Goal: Task Accomplishment & Management: Manage account settings

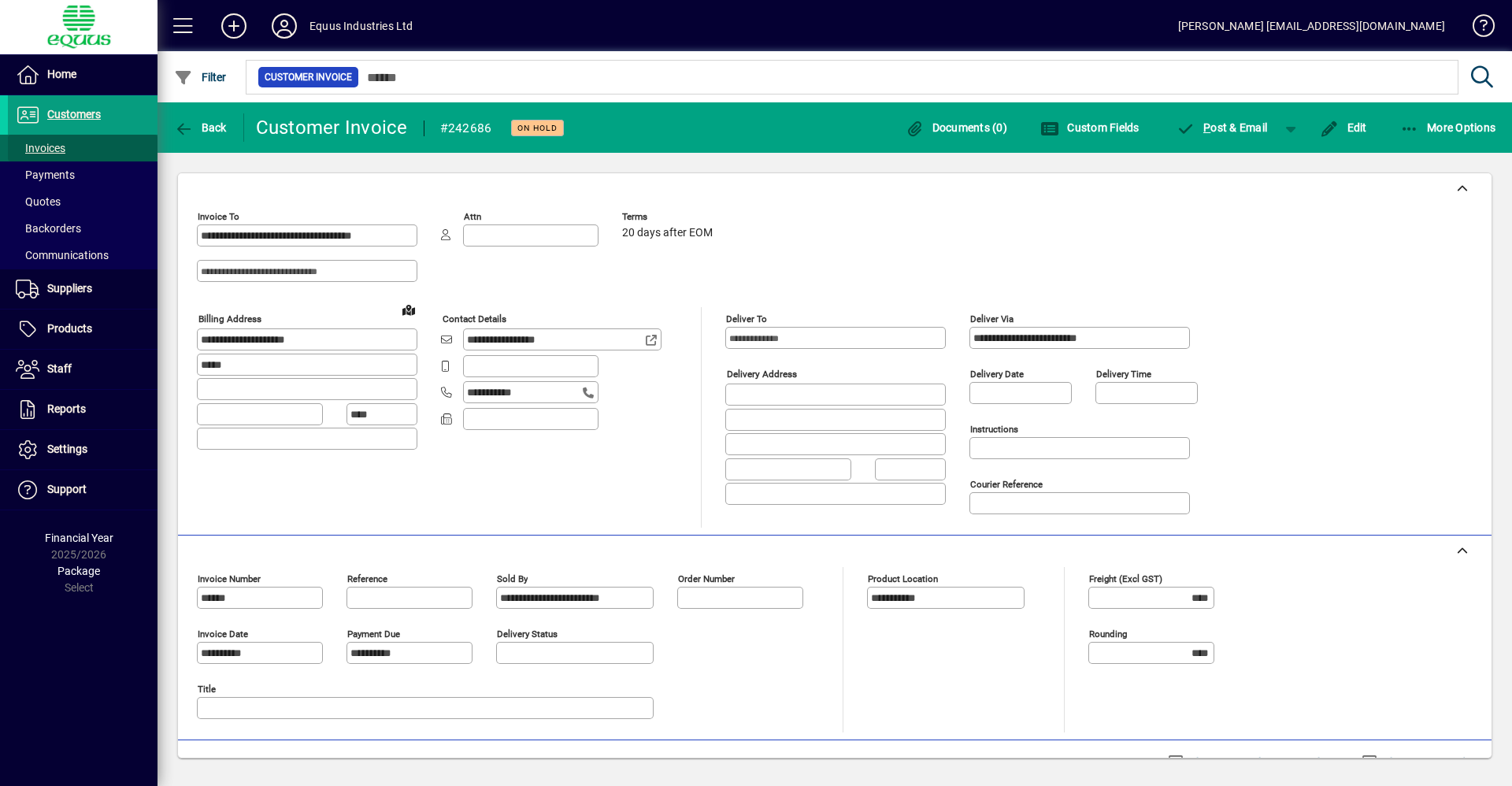
click at [107, 149] on span at bounding box center [83, 148] width 150 height 38
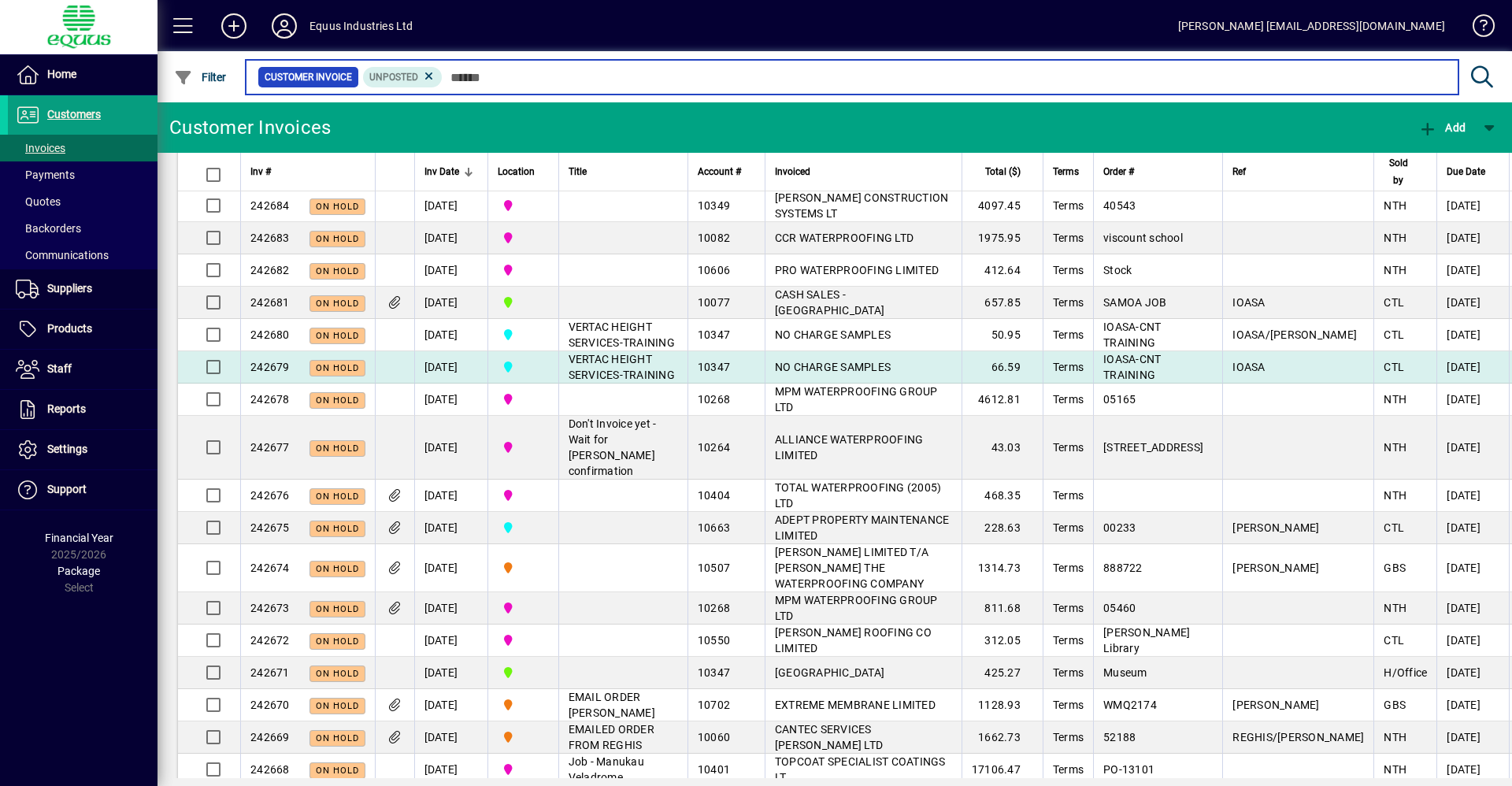
scroll to position [315, 0]
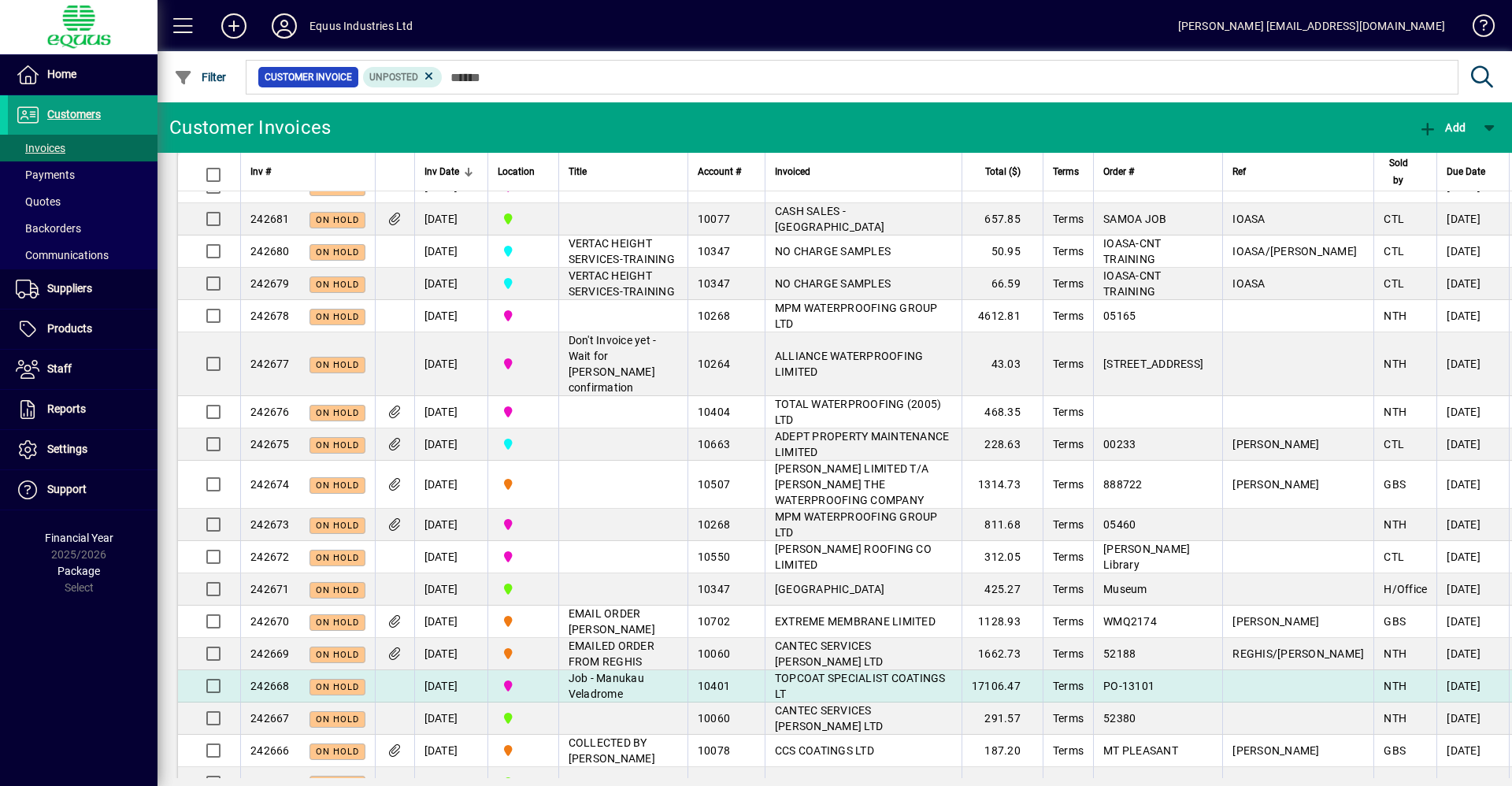
click at [862, 692] on span "TOPCOAT SPECIALIST COATINGS LT" at bounding box center [860, 686] width 171 height 28
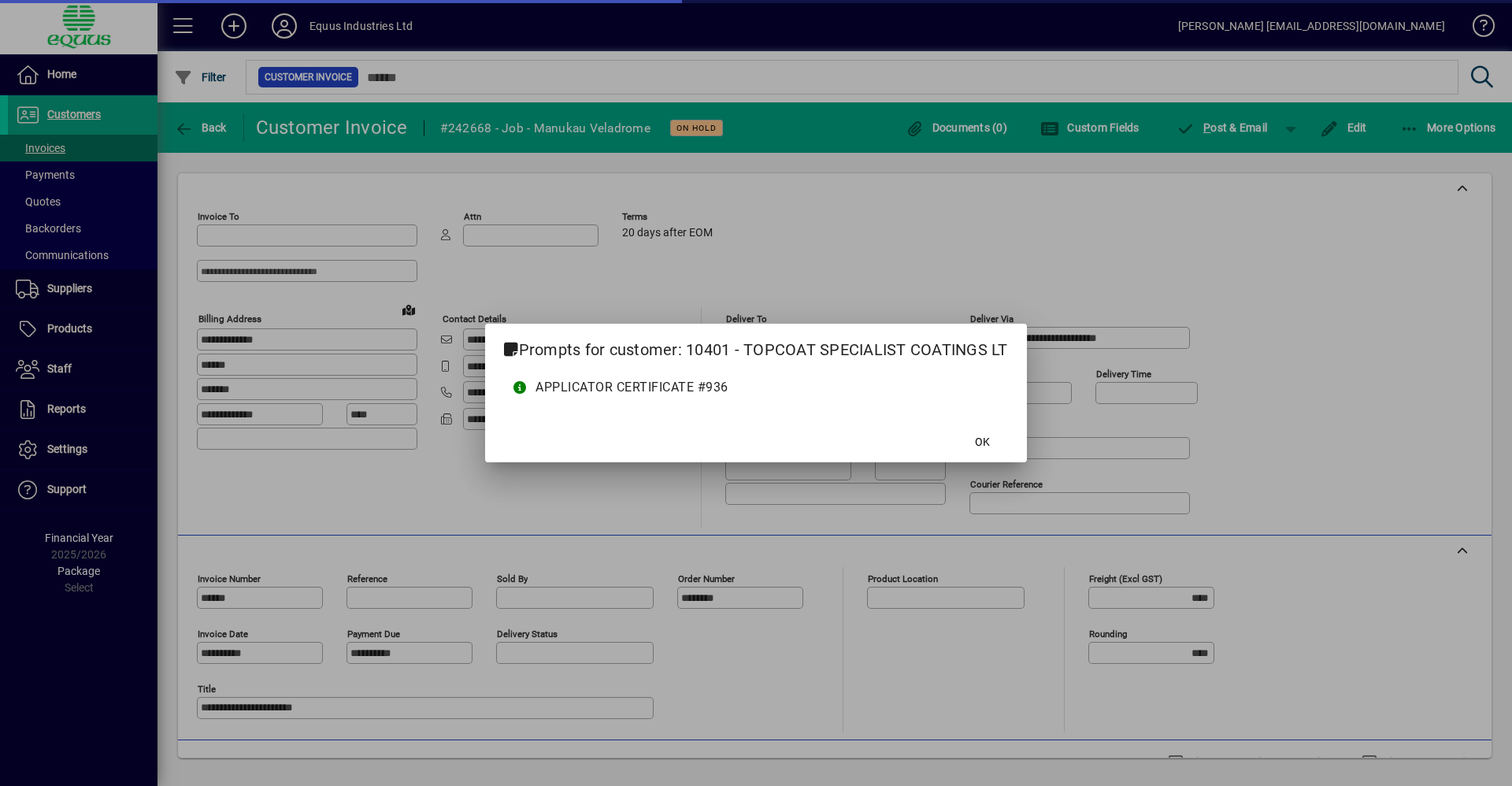
type input "**********"
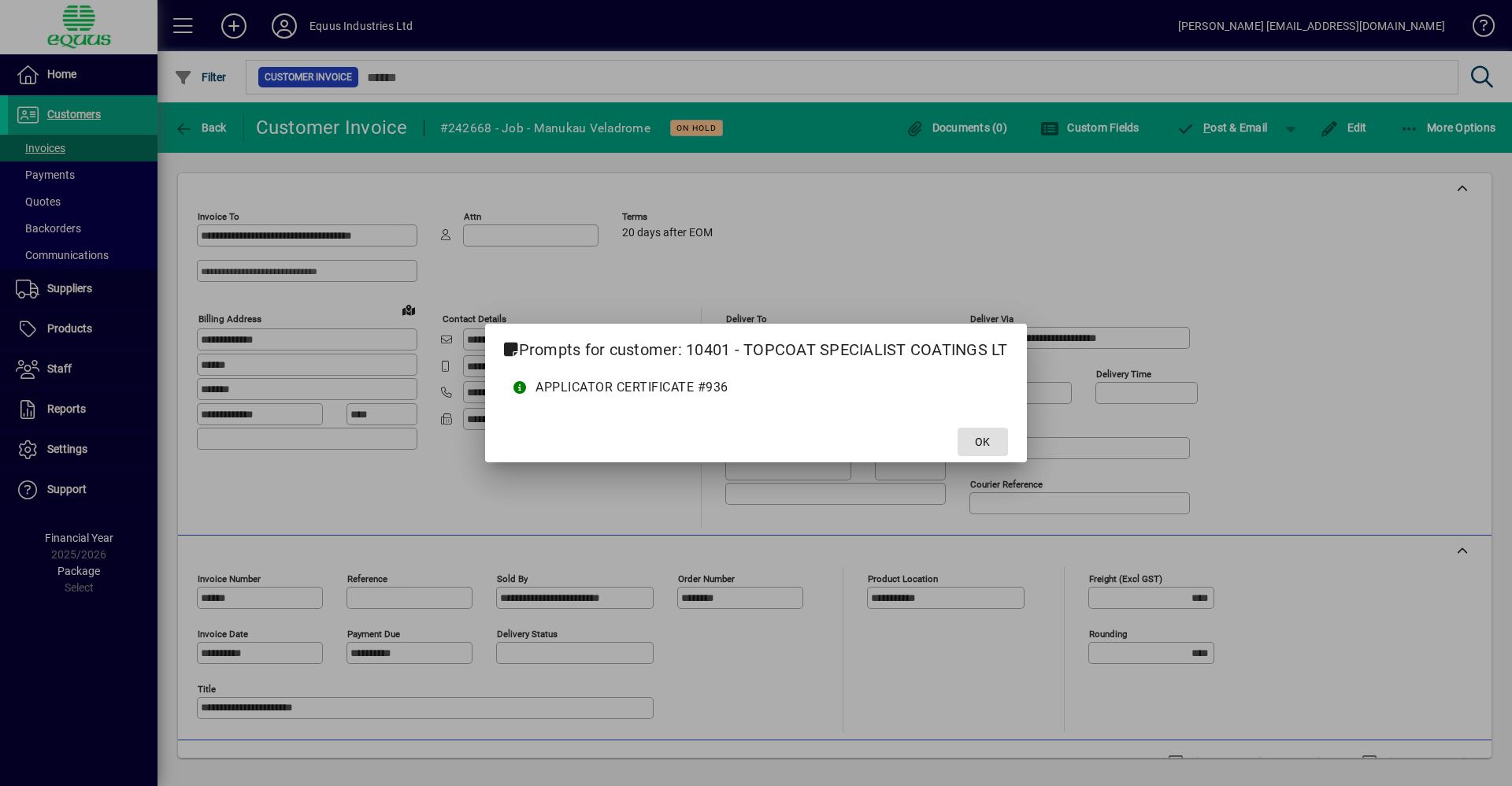
click at [967, 449] on span at bounding box center [982, 441] width 50 height 38
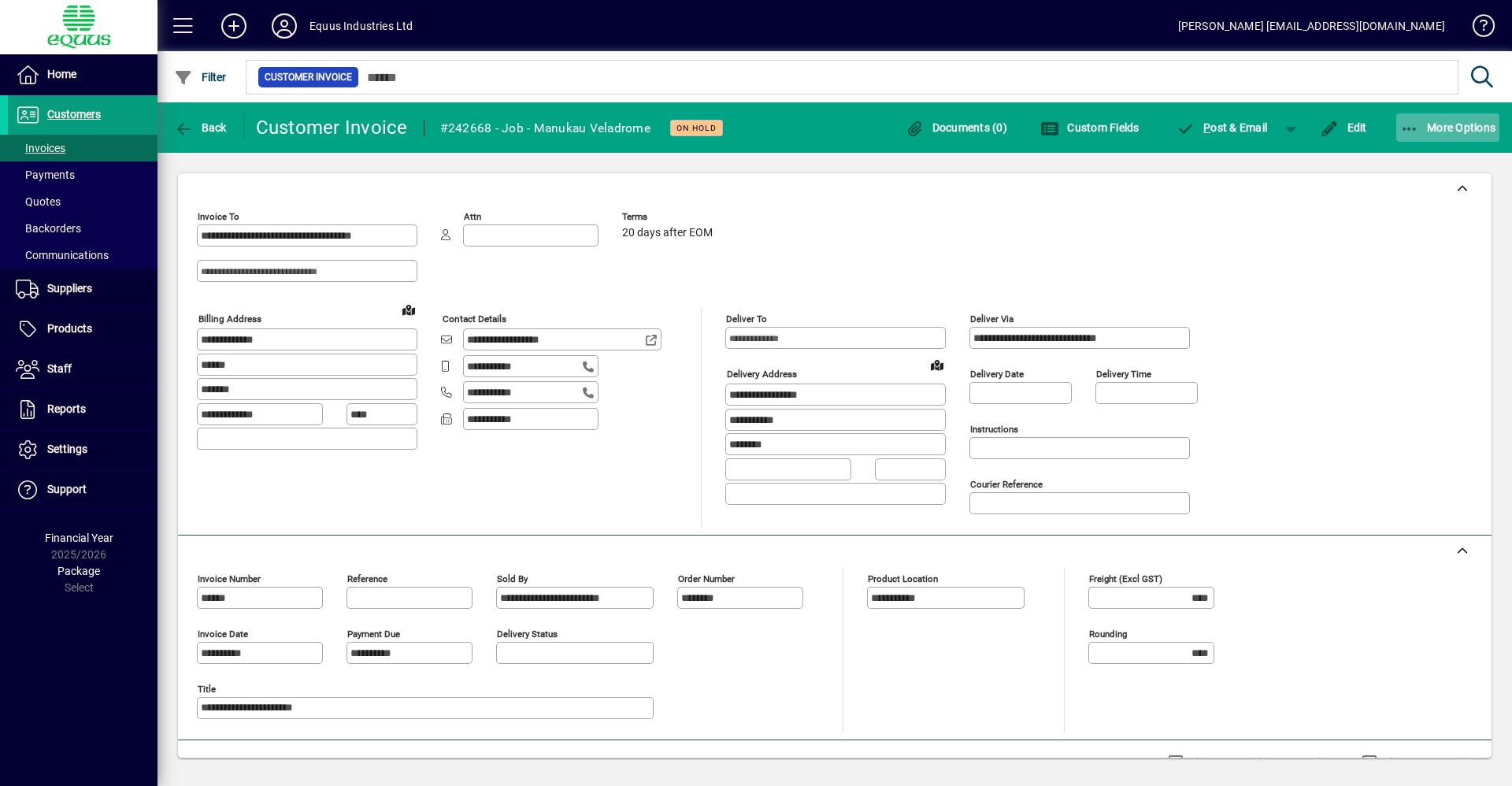
click at [1442, 125] on span "More Options" at bounding box center [1447, 127] width 96 height 12
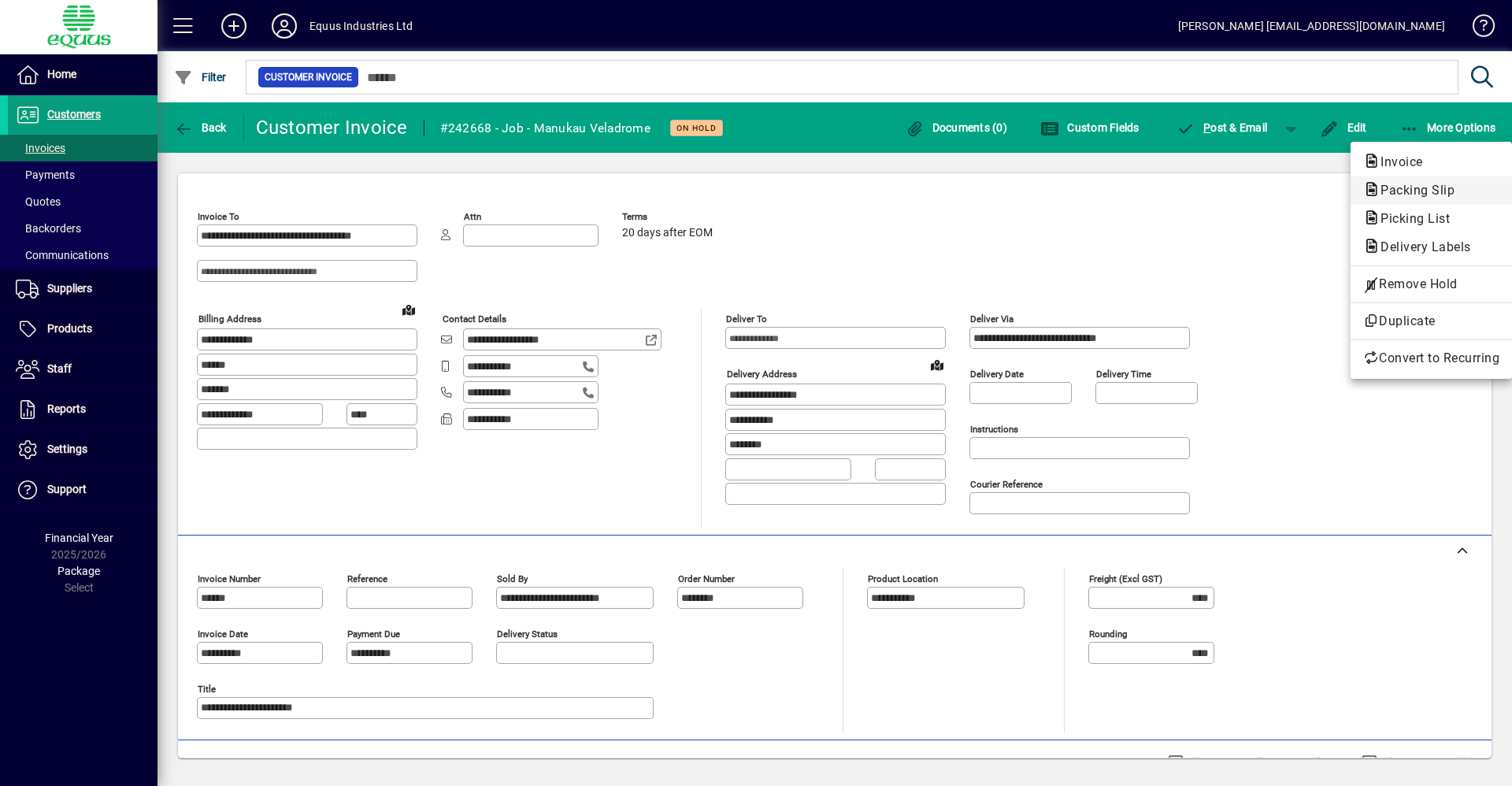
click at [1442, 182] on span "Packing Slip" at bounding box center [1431, 191] width 137 height 19
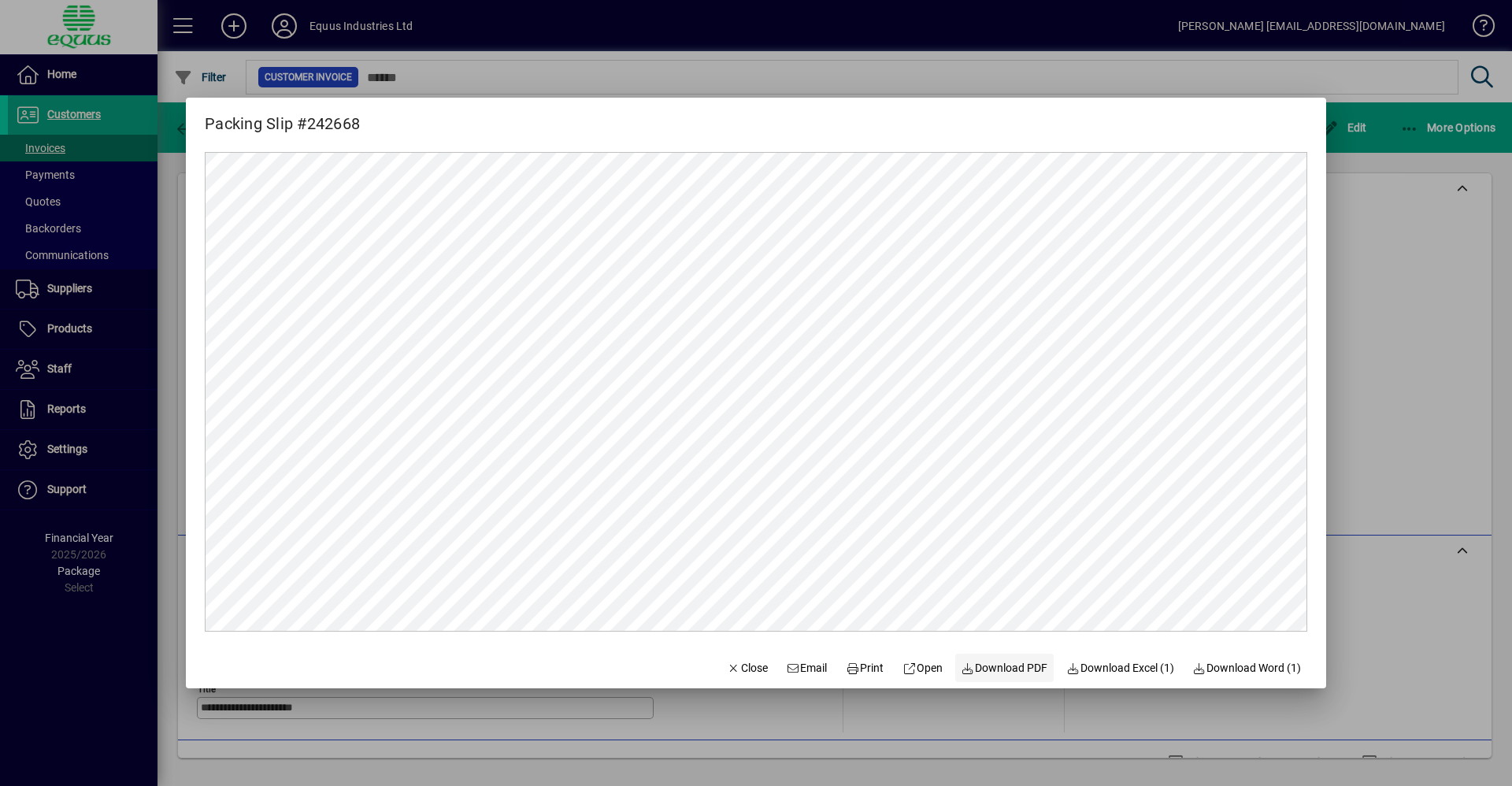
click at [1005, 664] on span "Download PDF" at bounding box center [1004, 667] width 86 height 16
click at [1384, 182] on div at bounding box center [756, 393] width 1512 height 786
